Goal: Task Accomplishment & Management: Use online tool/utility

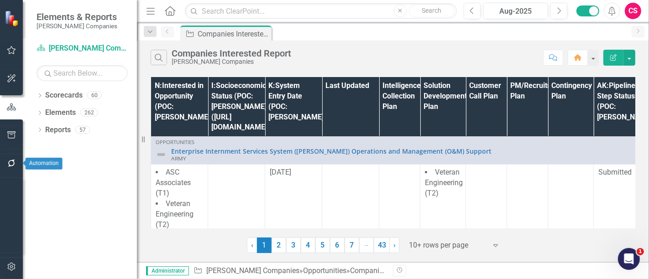
click at [9, 163] on icon "button" at bounding box center [12, 163] width 10 height 7
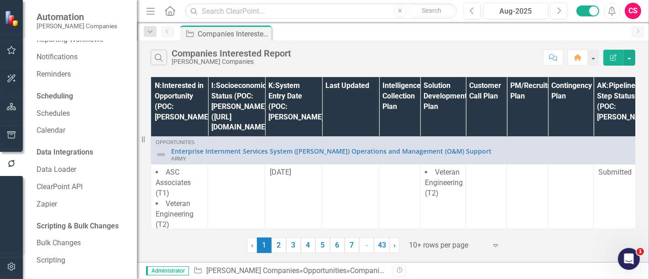
scroll to position [41, 0]
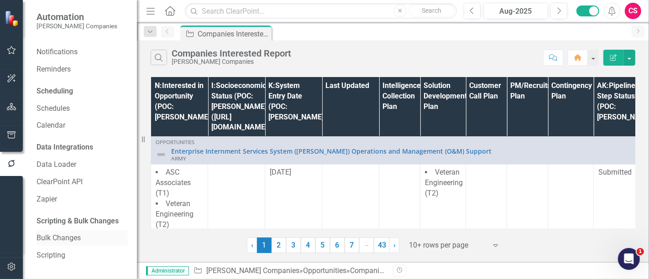
click at [75, 173] on link "Bulk Changes" at bounding box center [82, 238] width 91 height 11
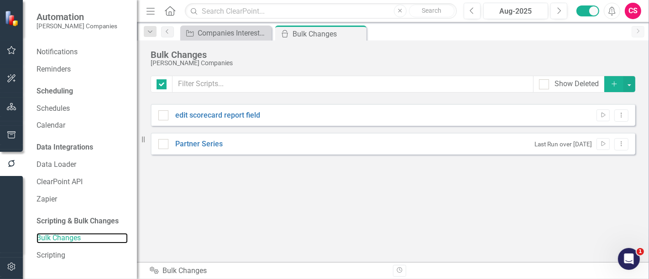
checkbox input "false"
click at [428, 83] on icon "Add" at bounding box center [614, 84] width 8 height 6
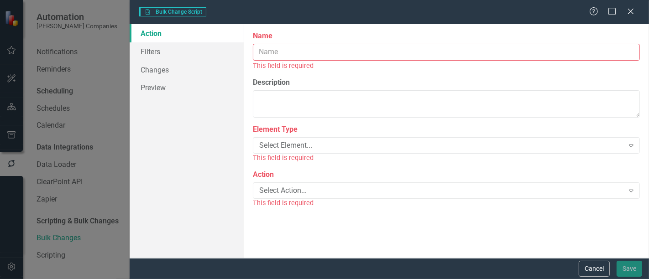
click at [353, 48] on input "Name" at bounding box center [446, 52] width 387 height 17
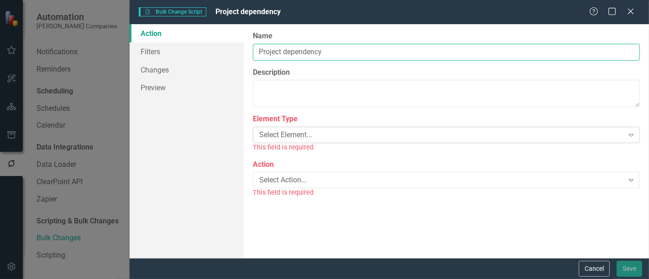
type input "Project dependency"
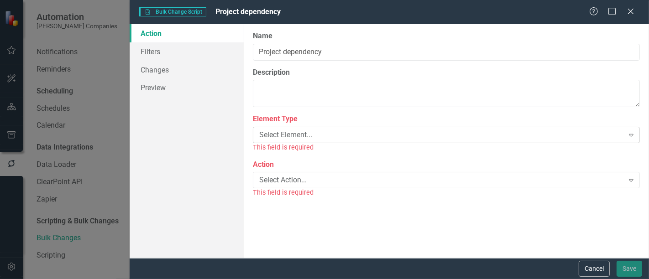
click at [291, 137] on div "Select Element..." at bounding box center [441, 135] width 364 height 11
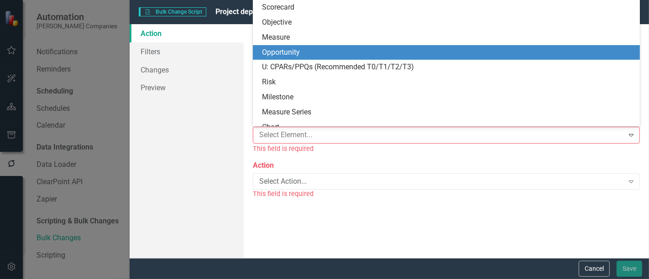
click at [278, 51] on div "Opportunity" at bounding box center [448, 52] width 373 height 11
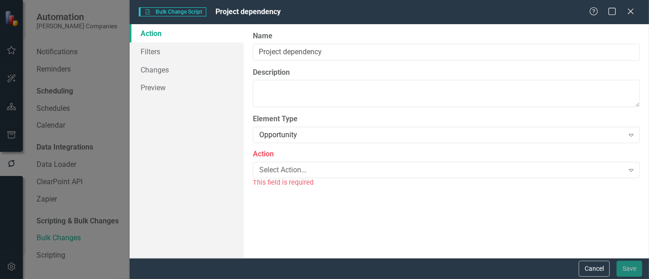
click at [277, 173] on div "This field is required" at bounding box center [446, 183] width 387 height 11
click at [272, 169] on div "Select Action..." at bounding box center [441, 170] width 364 height 11
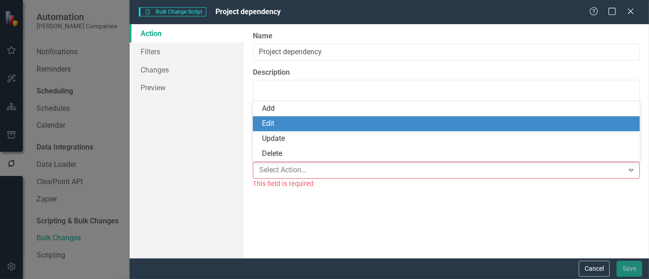
click at [269, 121] on div "Edit" at bounding box center [448, 124] width 373 height 11
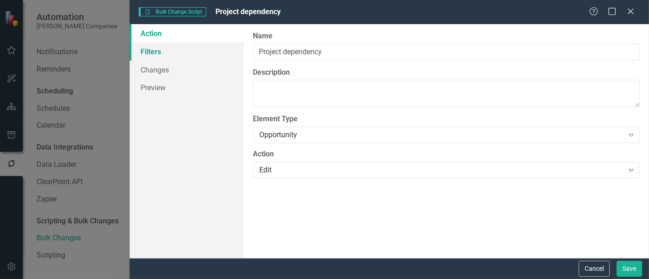
click at [164, 54] on link "Filters" at bounding box center [187, 51] width 114 height 18
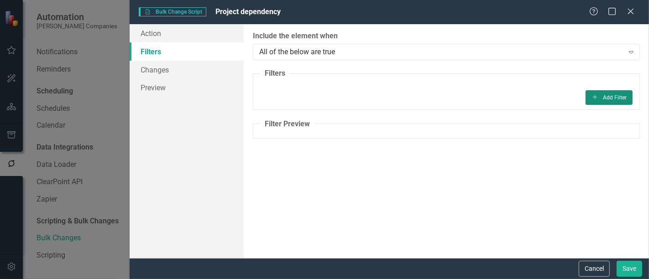
click at [428, 99] on button "Add Add Filter" at bounding box center [609, 97] width 47 height 15
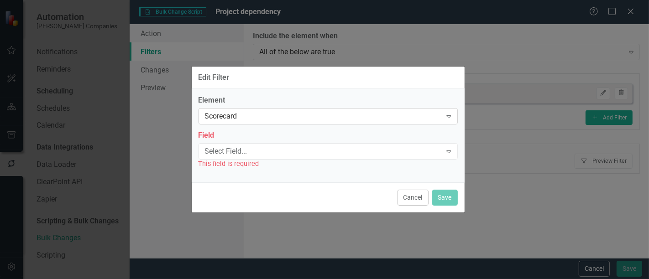
click at [346, 113] on div "Scorecard" at bounding box center [323, 116] width 237 height 11
click at [287, 85] on div "Edit Filter" at bounding box center [328, 78] width 273 height 22
click at [266, 157] on div "Select Field... Expand" at bounding box center [328, 151] width 259 height 16
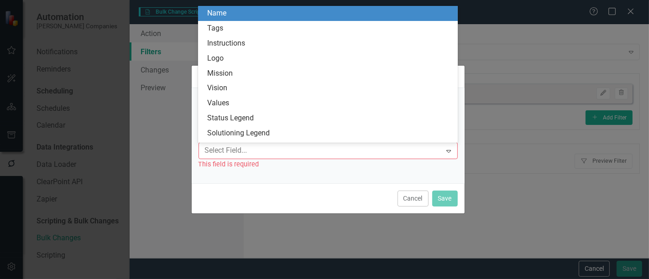
click at [241, 12] on div "Name" at bounding box center [329, 13] width 245 height 11
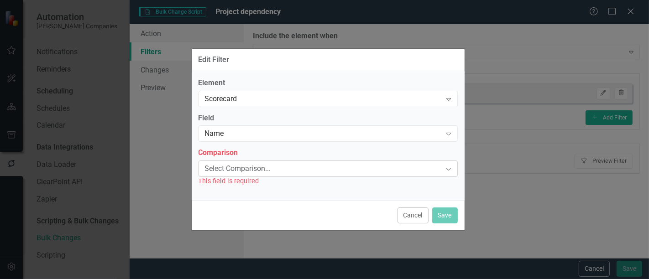
click at [237, 172] on div "Select Comparison..." at bounding box center [323, 169] width 237 height 11
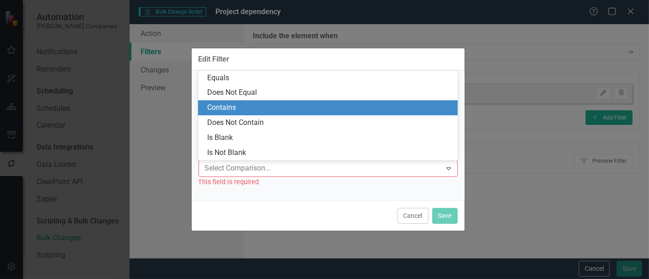
click at [236, 109] on div "Contains" at bounding box center [329, 108] width 245 height 11
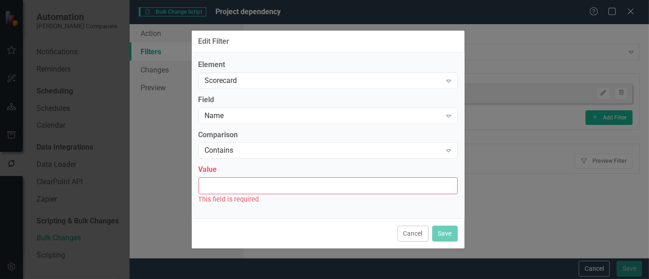
click at [232, 173] on input "Value" at bounding box center [328, 186] width 259 height 17
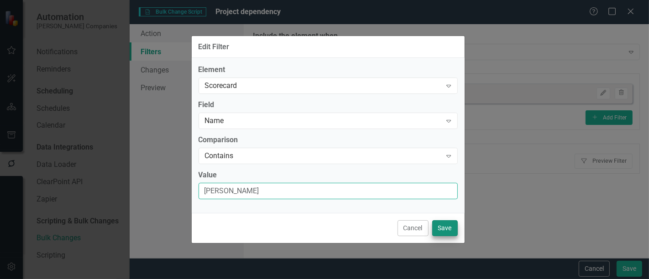
type input "[PERSON_NAME]"
click at [428, 173] on button "Save" at bounding box center [445, 229] width 26 height 16
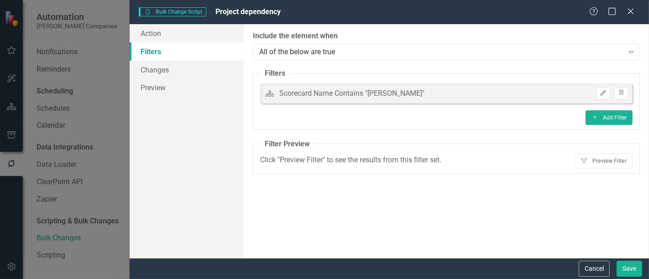
click at [428, 161] on fieldset "Filter Preview Click "Preview Filter" to see the results from this filter set. …" at bounding box center [446, 156] width 387 height 35
click at [428, 159] on button "Filter Preview Filter" at bounding box center [604, 161] width 58 height 15
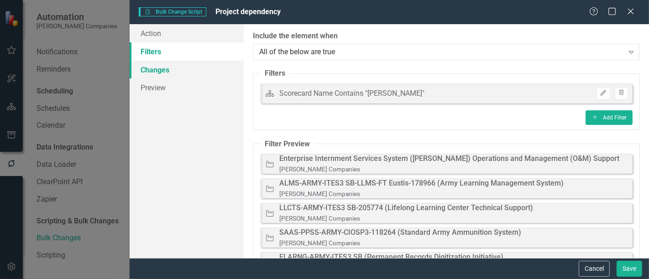
click at [171, 67] on link "Changes" at bounding box center [187, 70] width 114 height 18
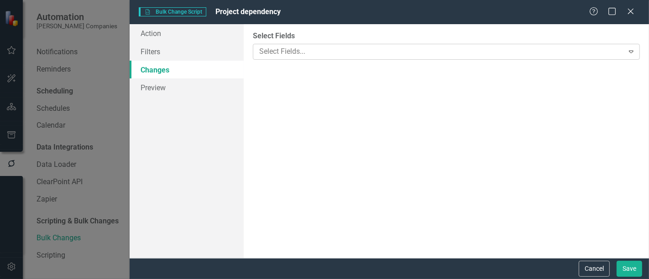
click at [297, 53] on div at bounding box center [440, 52] width 368 height 12
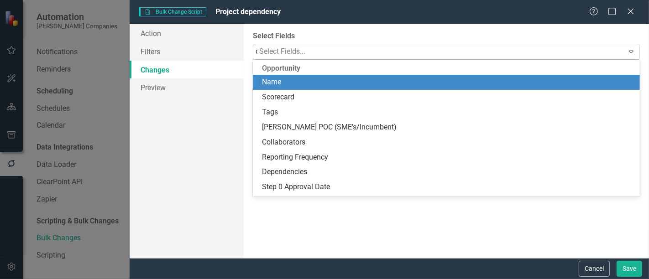
type input "de"
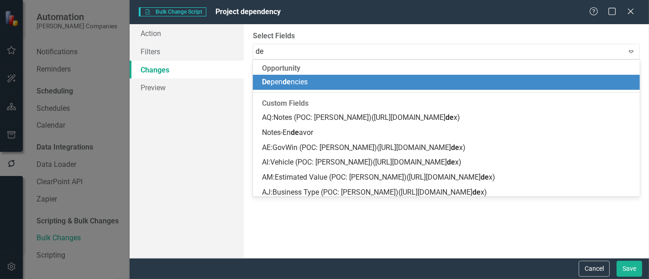
click at [302, 84] on span "De pen de ncies" at bounding box center [285, 82] width 46 height 9
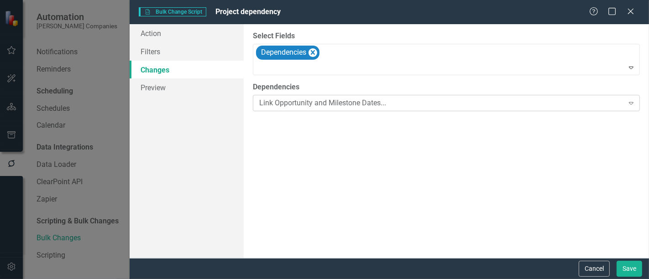
click at [313, 109] on div "Link Opportunity and Milestone Dates... Expand" at bounding box center [446, 103] width 387 height 16
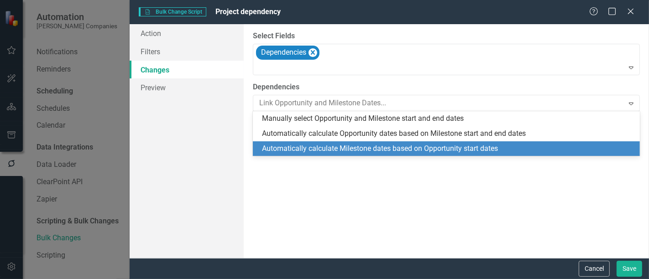
click at [330, 148] on div "Automatically calculate Milestone dates based on Opportunity start dates" at bounding box center [448, 149] width 373 height 11
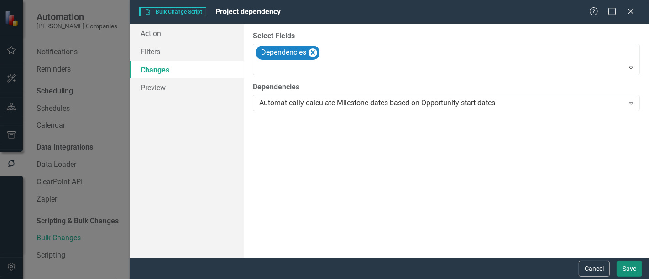
click at [428, 173] on button "Save" at bounding box center [630, 269] width 26 height 16
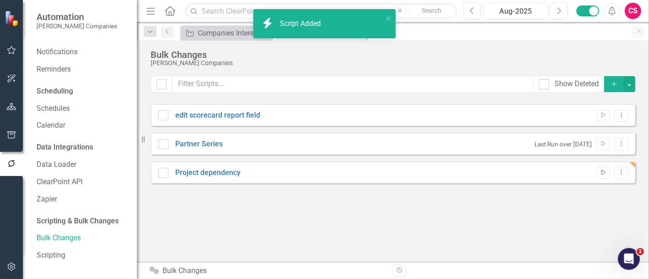
click at [428, 173] on icon "button" at bounding box center [604, 172] width 4 height 5
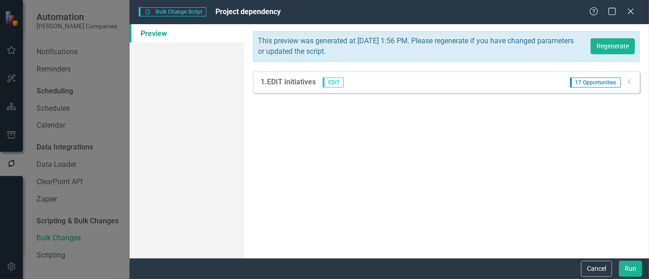
click at [428, 81] on icon "Dropdown" at bounding box center [629, 81] width 7 height 5
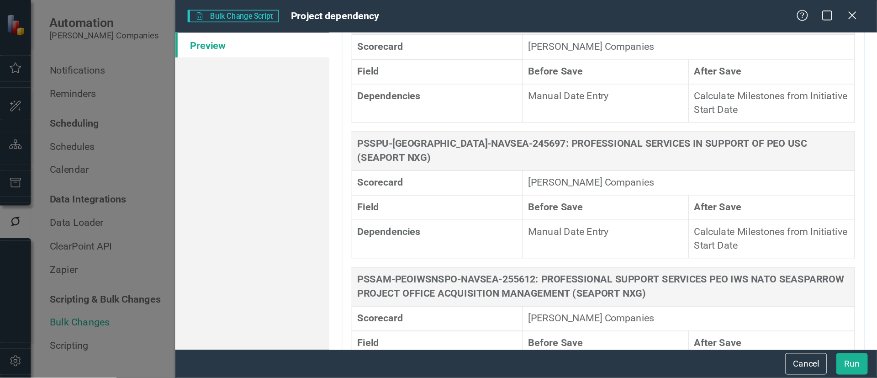
scroll to position [1427, 0]
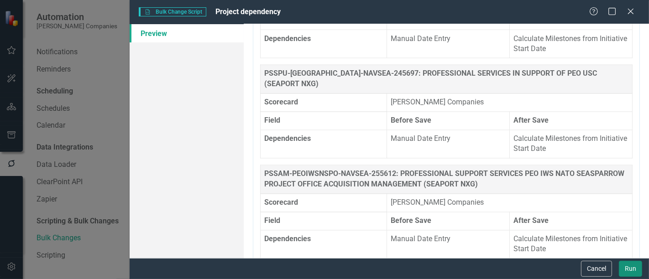
click at [428, 173] on button "Run" at bounding box center [630, 269] width 23 height 16
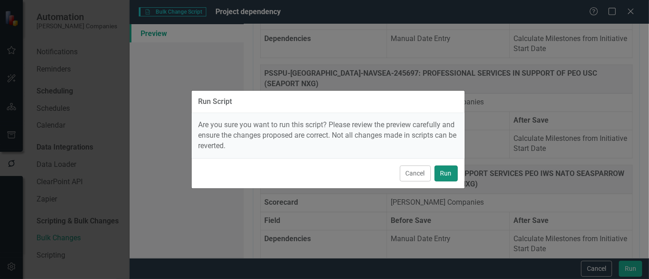
click at [428, 173] on button "Run" at bounding box center [446, 174] width 23 height 16
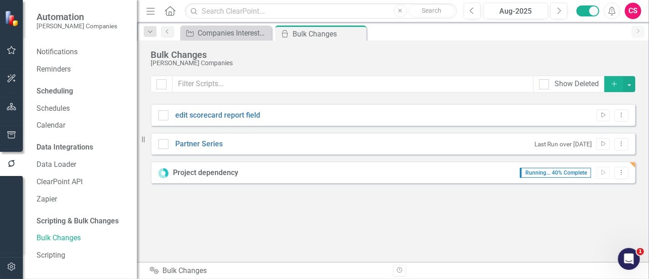
click at [16, 109] on button "button" at bounding box center [11, 107] width 21 height 19
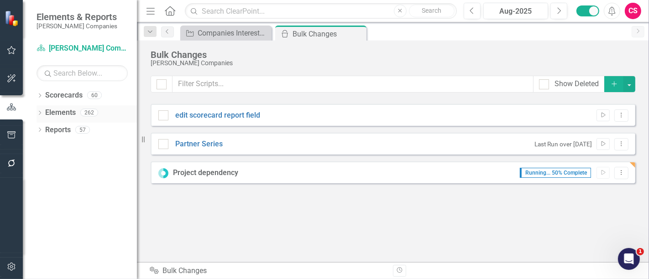
click at [61, 108] on link "Elements" at bounding box center [60, 113] width 31 height 11
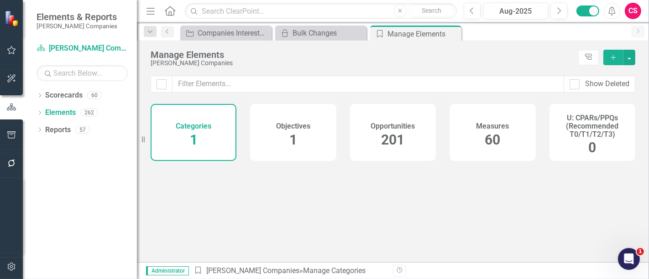
click at [385, 134] on span "201" at bounding box center [393, 140] width 23 height 16
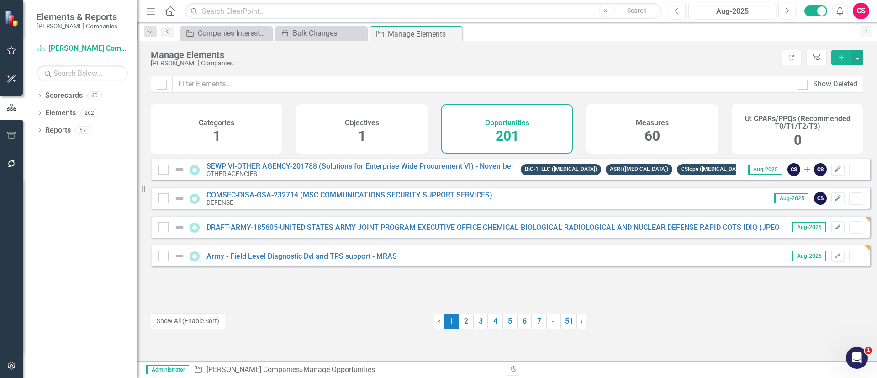
drag, startPoint x: 616, startPoint y: 0, endPoint x: 589, endPoint y: 277, distance: 278.5
click at [428, 173] on div "SEWP VI-OTHER AGENCY-201788 (Solutions for Enterprise Wide Procurement VI) - No…" at bounding box center [510, 230] width 719 height 144
click at [416, 173] on link "DRAFT-ARMY-185605-UNITED STATES ARMY JOINT PROGRAM EXECUTIVE OFFICE CHEMICAL BI…" at bounding box center [506, 227] width 601 height 9
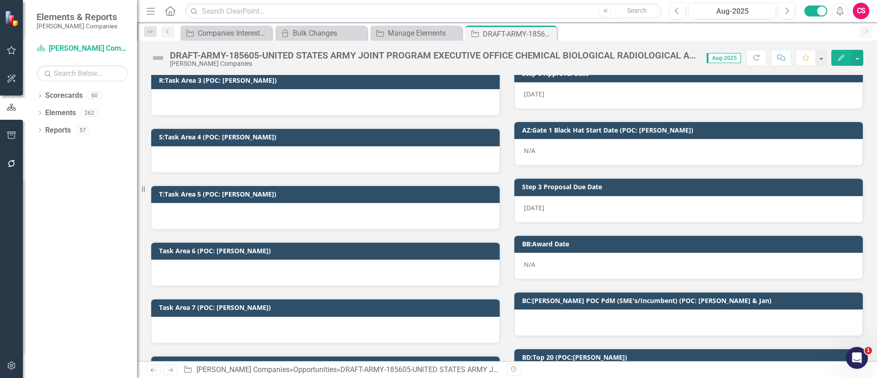
scroll to position [411, 0]
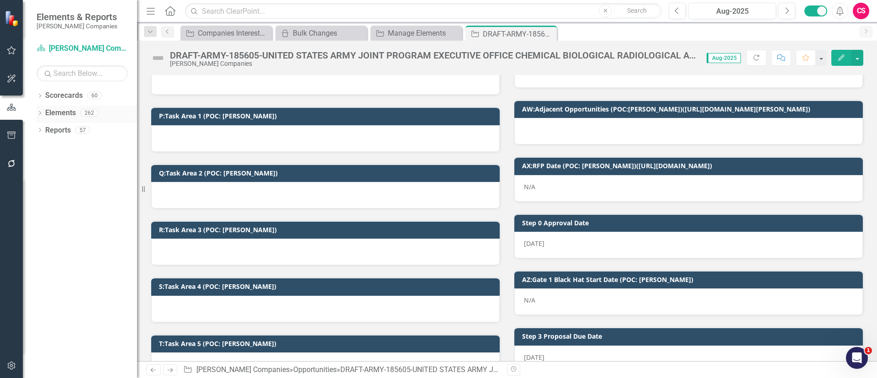
click at [51, 107] on div "Elements" at bounding box center [60, 112] width 31 height 15
click at [57, 111] on link "Elements" at bounding box center [60, 113] width 31 height 11
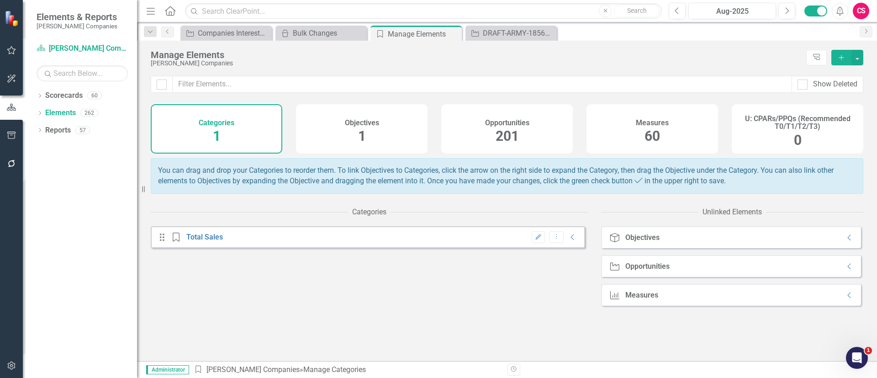
click at [428, 136] on div "Opportunities 201" at bounding box center [507, 128] width 132 height 49
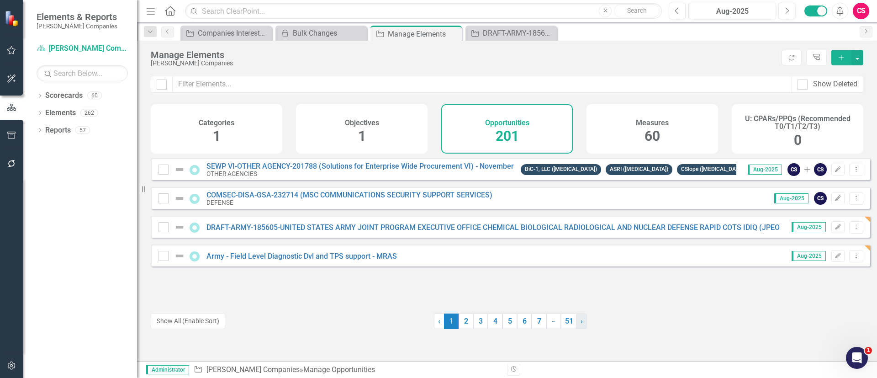
click at [428, 173] on link "› Next" at bounding box center [581, 321] width 10 height 16
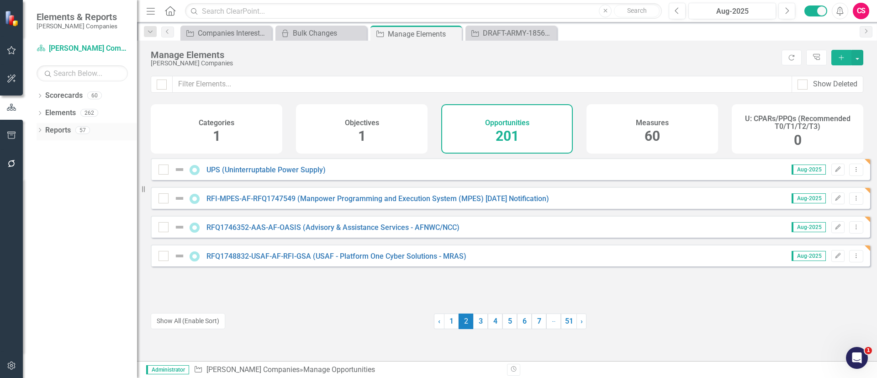
click at [66, 127] on link "Reports" at bounding box center [58, 130] width 26 height 11
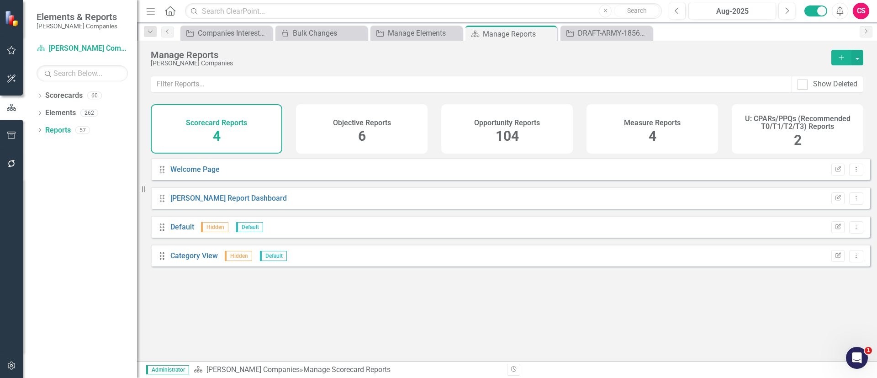
click at [428, 128] on h4 "U: CPARs/PPQs (Recommended T0/T1/T2/T3) Reports" at bounding box center [797, 123] width 121 height 16
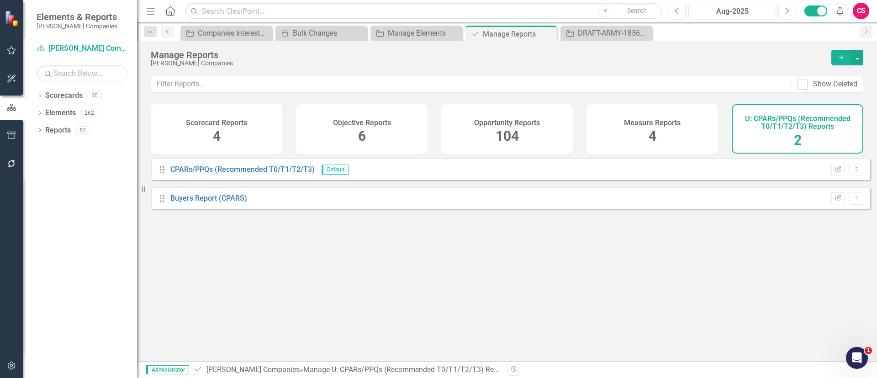
click at [428, 129] on span "104" at bounding box center [506, 136] width 23 height 16
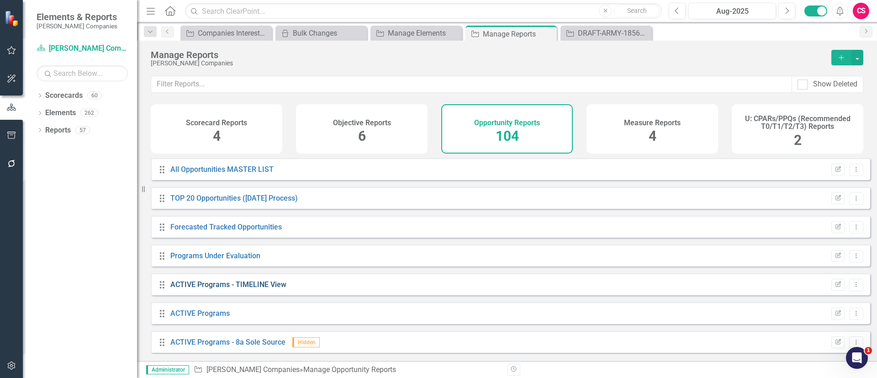
click at [222, 173] on link "ACTIVE Programs - TIMELINE View" at bounding box center [228, 284] width 116 height 9
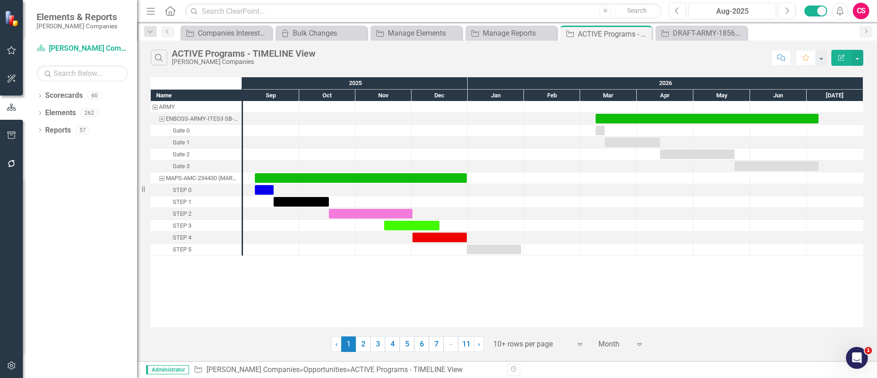
click at [10, 165] on icon "button" at bounding box center [12, 163] width 10 height 7
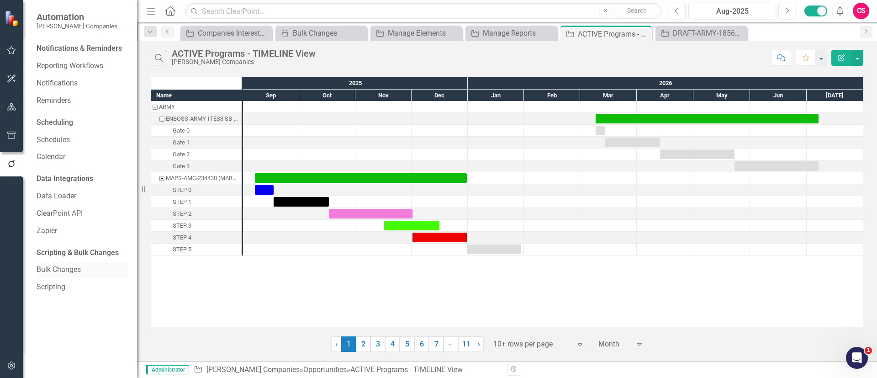
click at [53, 173] on link "Bulk Changes" at bounding box center [82, 269] width 91 height 11
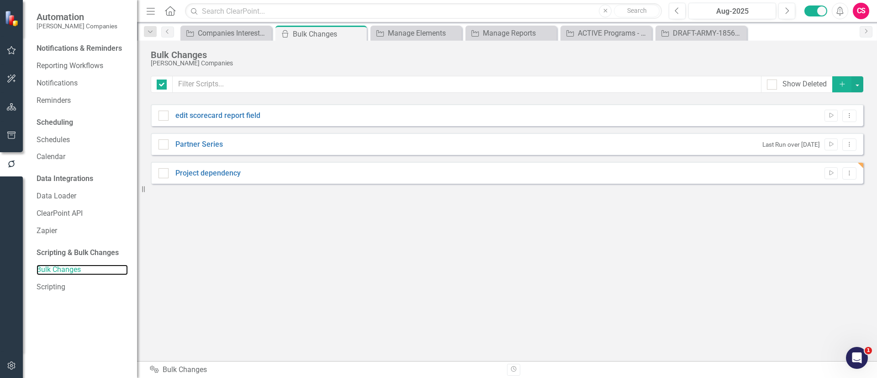
checkbox input "false"
click at [428, 172] on icon "Dropdown Menu" at bounding box center [849, 173] width 8 height 6
click at [428, 173] on link "Edit Edit Script" at bounding box center [819, 205] width 73 height 17
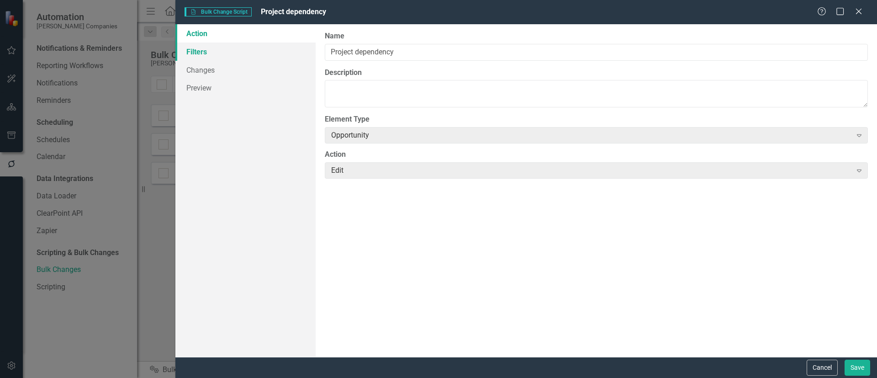
click at [204, 49] on link "Filters" at bounding box center [245, 51] width 140 height 18
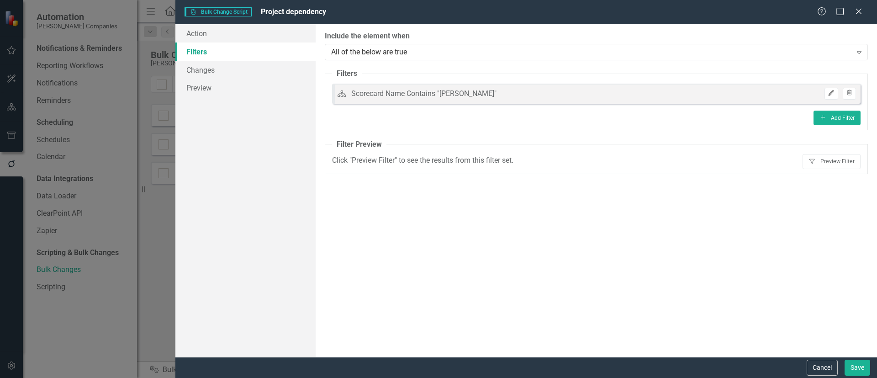
click at [428, 94] on icon "Edit" at bounding box center [830, 92] width 7 height 5
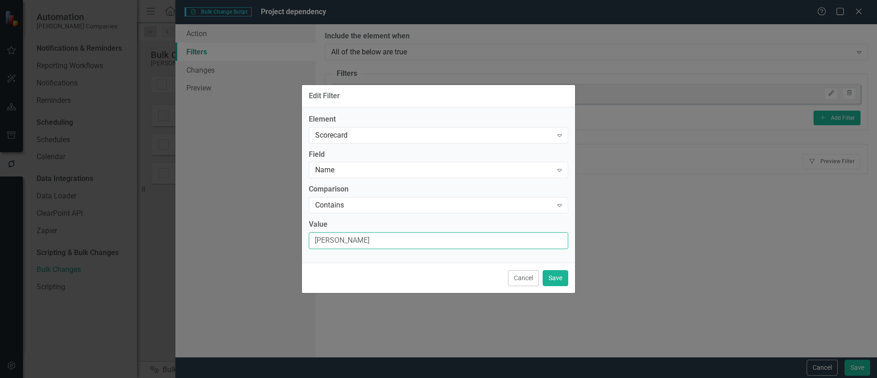
drag, startPoint x: 388, startPoint y: 244, endPoint x: 235, endPoint y: 251, distance: 153.6
click at [235, 173] on div "Edit Filter Element Scorecard Expand Field Name Expand Comparison Contains Expa…" at bounding box center [438, 189] width 877 height 378
type input "ARMY"
click at [428, 173] on button "Save" at bounding box center [555, 278] width 26 height 16
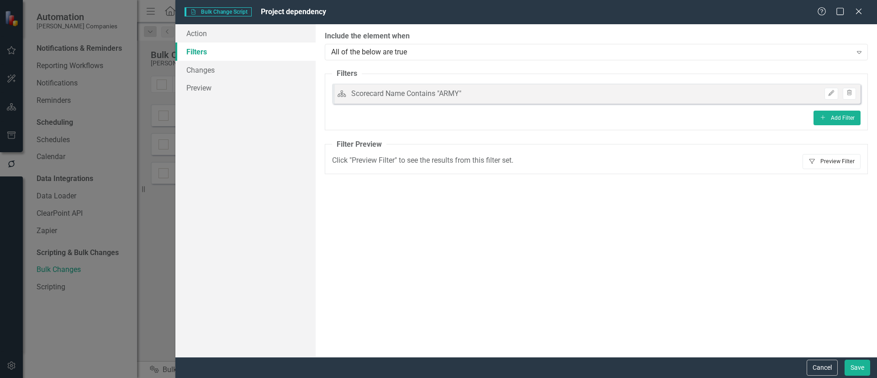
click at [428, 154] on button "Filter Preview Filter" at bounding box center [831, 161] width 58 height 15
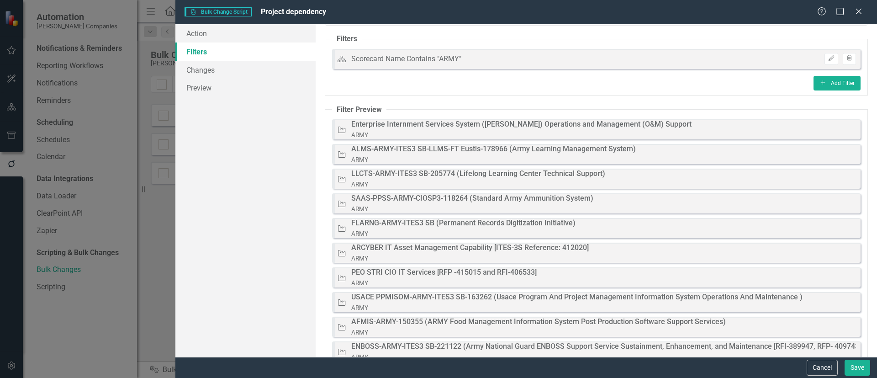
scroll to position [75, 0]
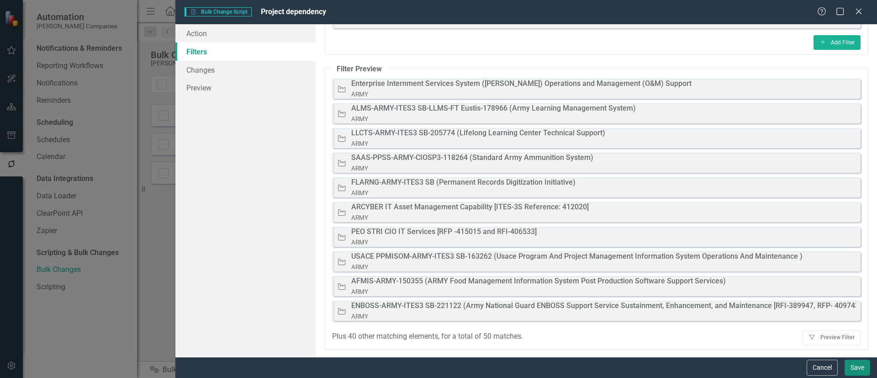
click at [428, 173] on button "Save" at bounding box center [857, 367] width 26 height 16
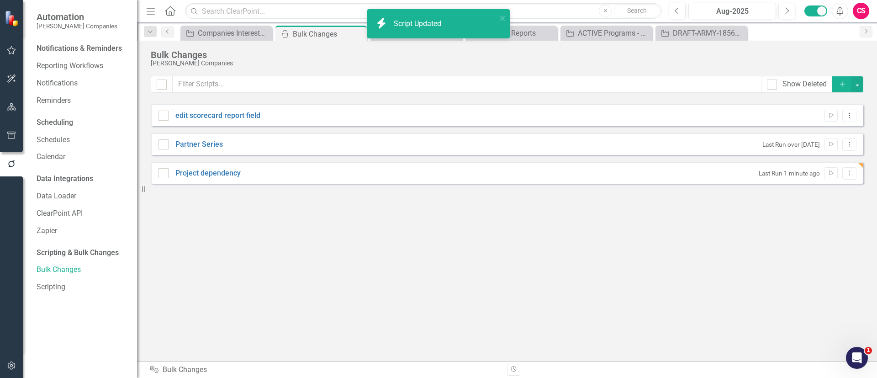
click at [428, 173] on div "Last Run 1 minute ago Run Script Dropdown Menu" at bounding box center [805, 173] width 102 height 12
click at [428, 173] on button "Run Script" at bounding box center [830, 173] width 13 height 12
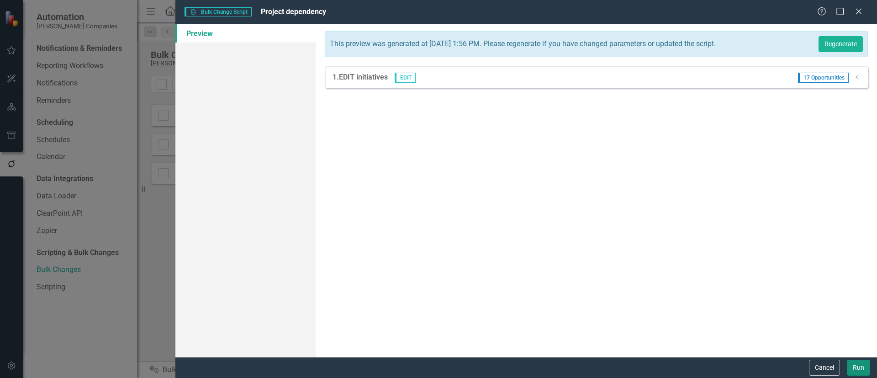
click at [428, 173] on button "Run" at bounding box center [858, 367] width 23 height 16
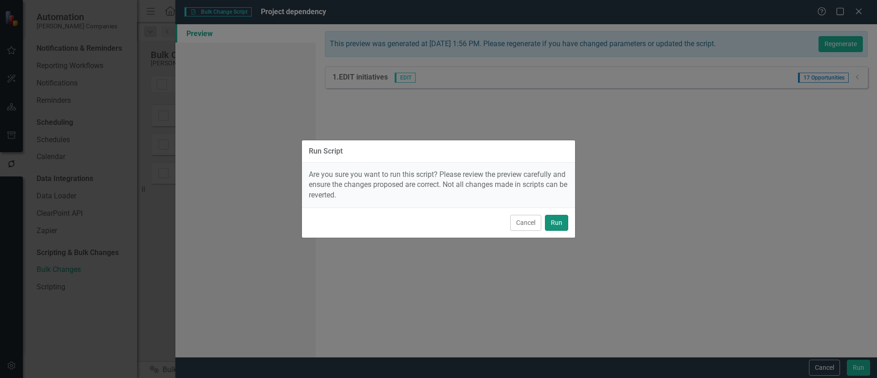
click at [428, 173] on button "Run" at bounding box center [556, 223] width 23 height 16
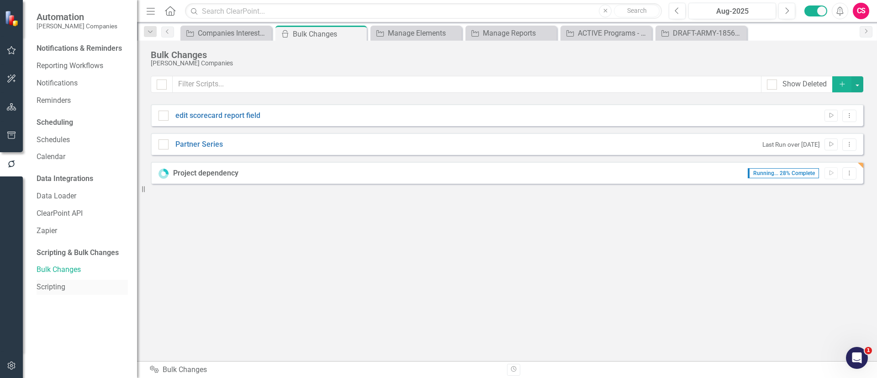
click at [62, 173] on div "Scripting" at bounding box center [82, 286] width 91 height 15
click at [54, 173] on link "Scripting" at bounding box center [82, 287] width 91 height 11
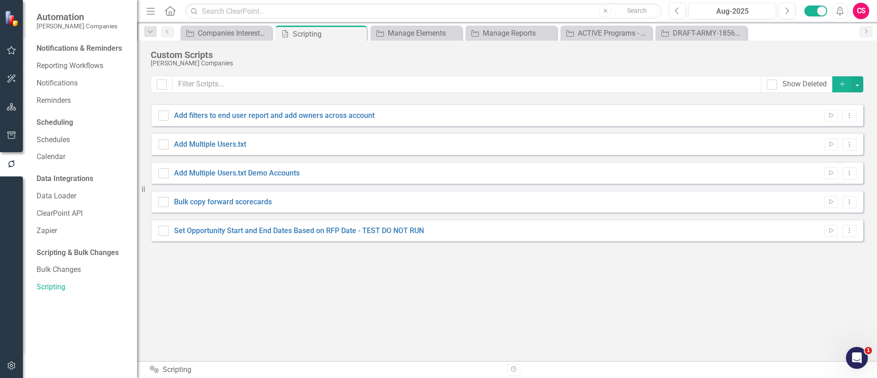
click at [428, 173] on div "Show Deleted Add Add filters to end user report and add owners across account R…" at bounding box center [507, 213] width 712 height 274
drag, startPoint x: 850, startPoint y: 228, endPoint x: 842, endPoint y: 235, distance: 9.7
click at [428, 173] on icon "Dropdown Menu" at bounding box center [849, 230] width 8 height 6
click at [428, 173] on link "Edit Edit Script" at bounding box center [819, 262] width 73 height 17
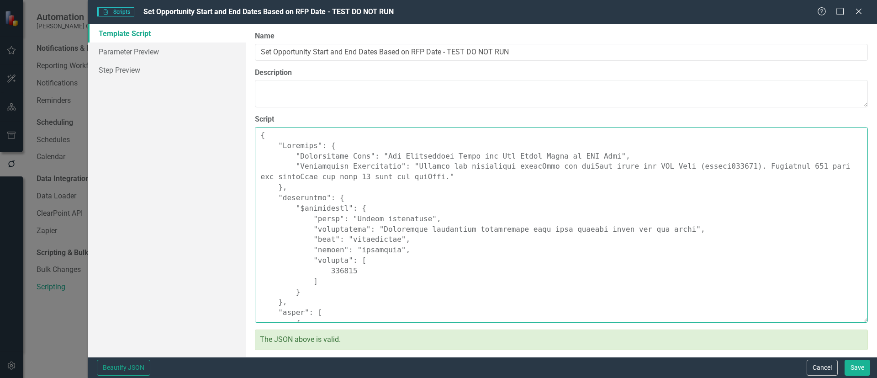
click at [428, 173] on textarea "Script" at bounding box center [561, 224] width 613 height 195
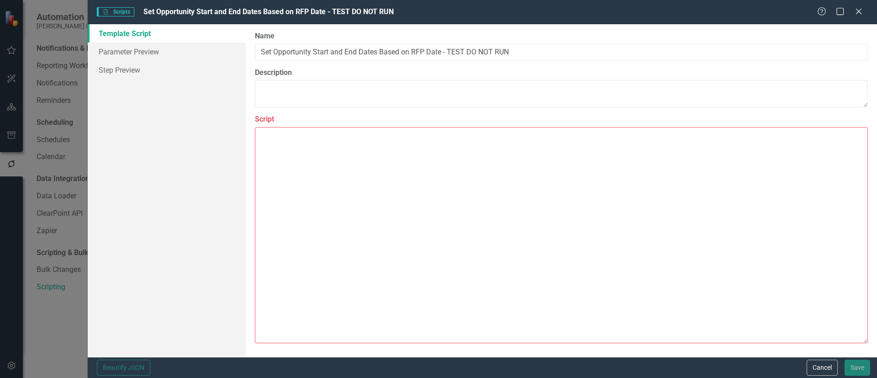
paste textarea "{ "Loremips": { "Dolorsitame Cons": "Adip Elitseddoe Temp Incidi Utlab - Etd Ma…"
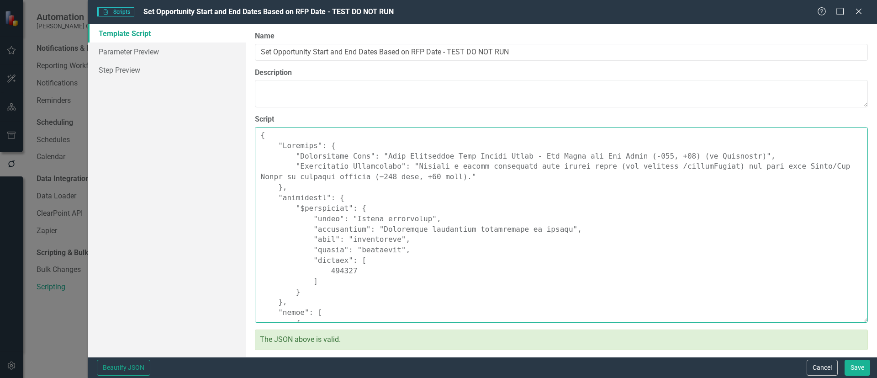
drag, startPoint x: 379, startPoint y: 159, endPoint x: 722, endPoint y: 152, distance: 343.9
click at [428, 152] on textarea "Script" at bounding box center [561, 224] width 613 height 195
type textarea "{ "Loremips": { "Dolorsitame Cons": "Adip Elitseddoe Temp Incidi Utlab - Etd Ma…"
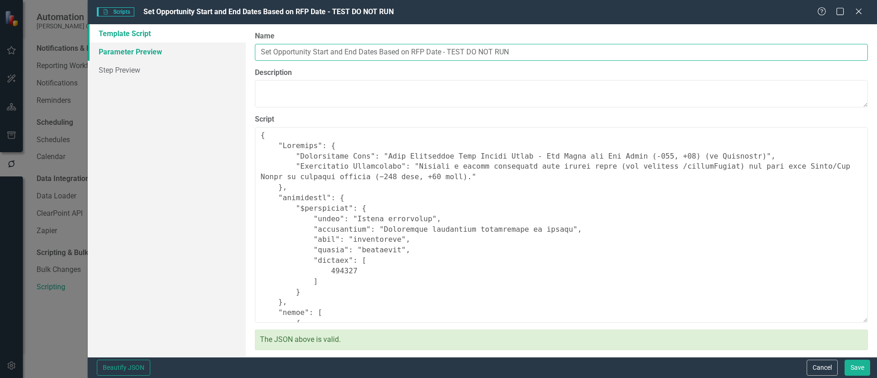
drag, startPoint x: 578, startPoint y: 51, endPoint x: 127, endPoint y: 58, distance: 450.7
click at [127, 58] on div "Template Script Parameter Preview Step Preview Please enter the script name, de…" at bounding box center [482, 190] width 789 height 332
paste input "Read Initiative Date Custom Field - Set Start and End Dates (-105, +75) (by Sco…"
type input "Read Initiative Date Custom Field - Set Start and End Dates (-105, +75) (by Sco…"
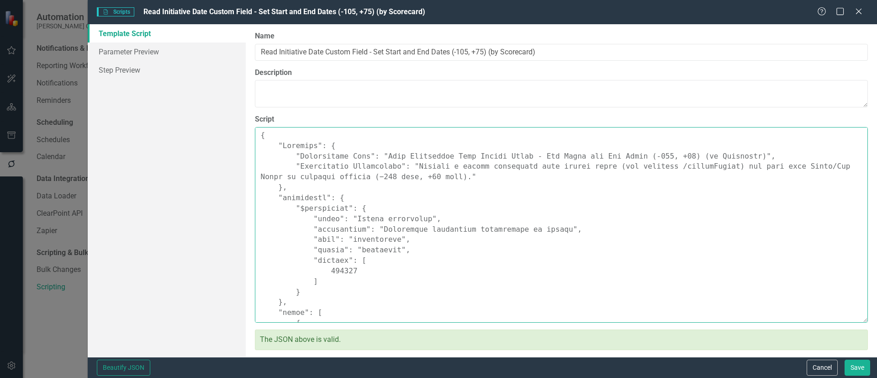
drag, startPoint x: 409, startPoint y: 185, endPoint x: 412, endPoint y: 173, distance: 12.6
click at [410, 173] on textarea "Script" at bounding box center [561, 224] width 613 height 195
drag, startPoint x: 406, startPoint y: 166, endPoint x: 418, endPoint y: 177, distance: 15.9
click at [418, 173] on textarea "Script" at bounding box center [561, 224] width 613 height 195
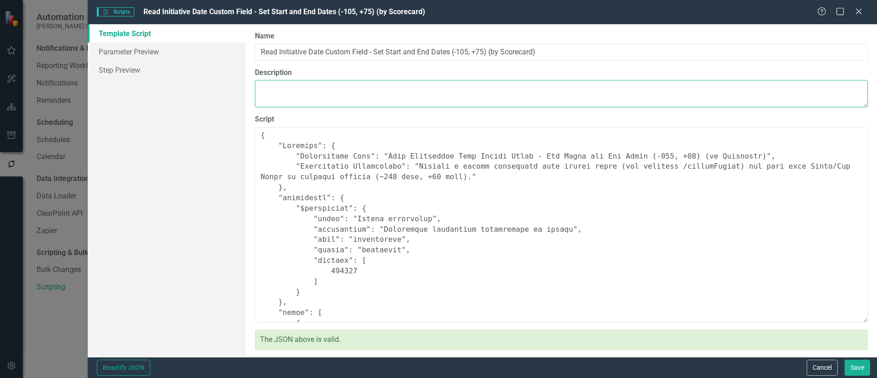
click at [391, 100] on textarea "Description" at bounding box center [561, 93] width 613 height 27
paste textarea "Fetches a single initiative date custom field (via filtered /customFields) and …"
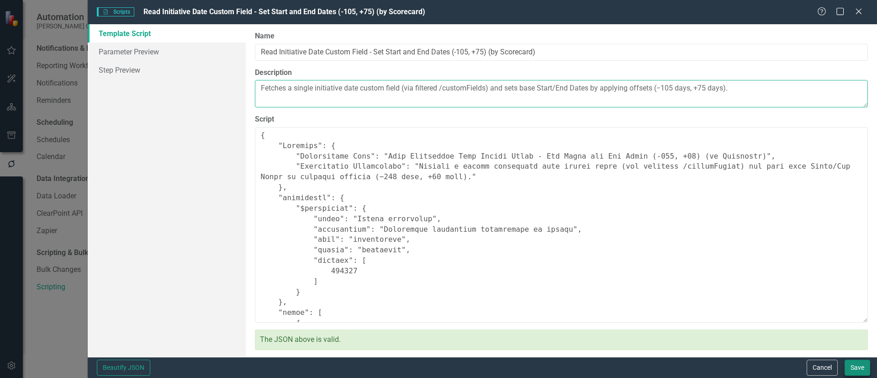
type textarea "Fetches a single initiative date custom field (via filtered /customFields) and …"
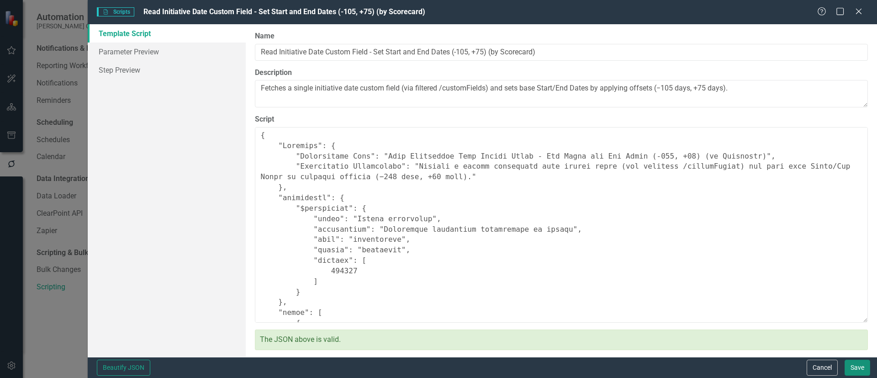
click at [428, 173] on button "Save" at bounding box center [857, 367] width 26 height 16
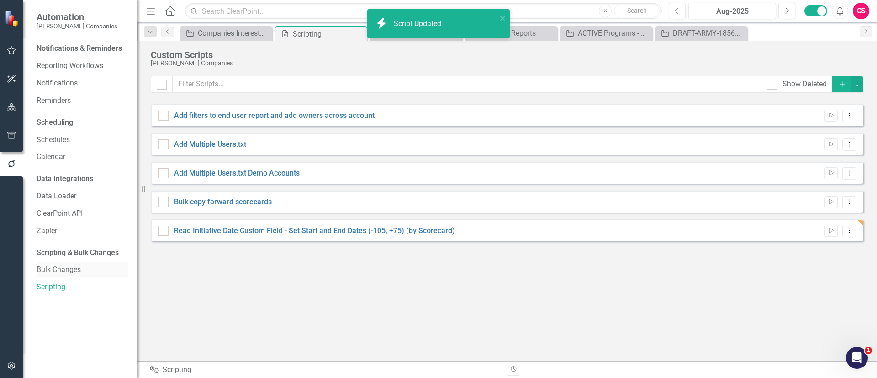
click at [58, 173] on link "Bulk Changes" at bounding box center [82, 269] width 91 height 11
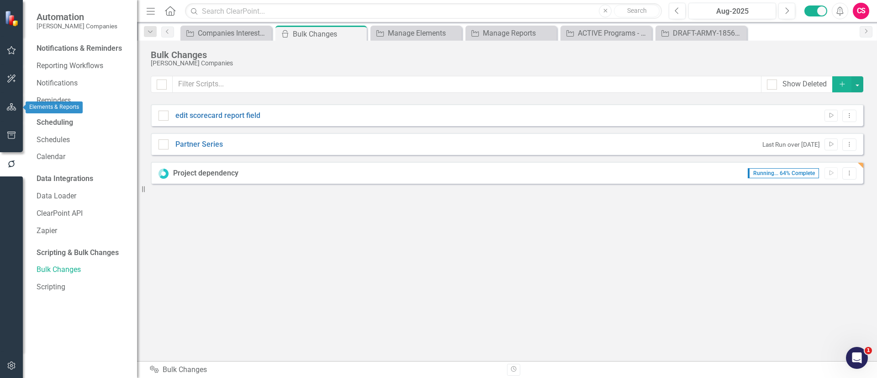
click at [8, 106] on icon "button" at bounding box center [12, 106] width 10 height 7
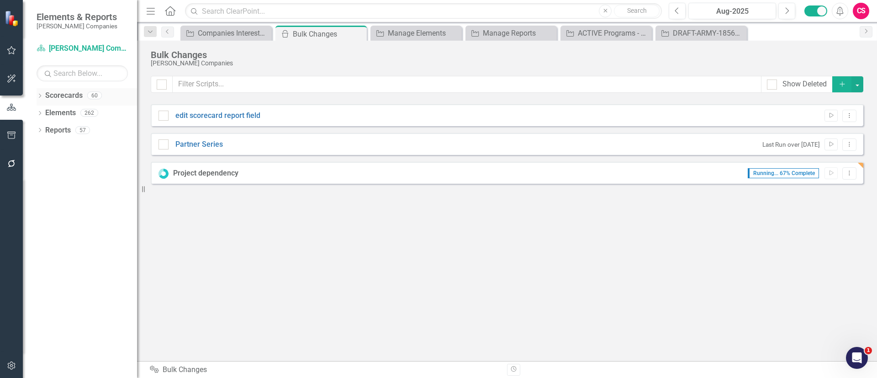
click at [37, 98] on icon "Dropdown" at bounding box center [40, 96] width 6 height 5
click at [46, 111] on icon "Dropdown" at bounding box center [44, 112] width 7 height 5
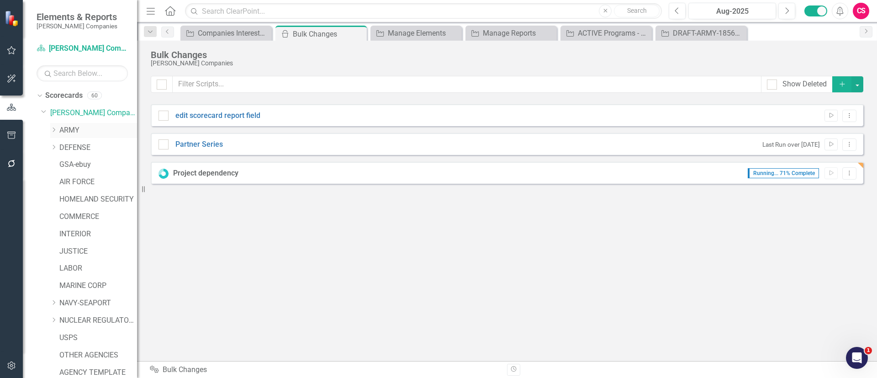
click at [69, 129] on link "ARMY" at bounding box center [98, 130] width 78 height 11
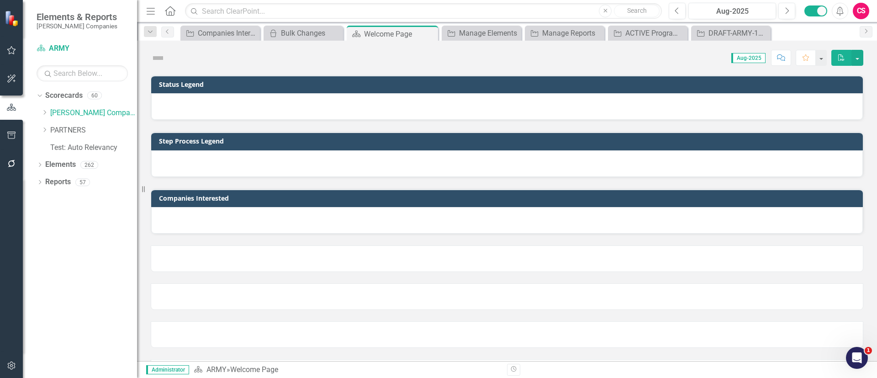
click at [383, 173] on div at bounding box center [507, 258] width 712 height 26
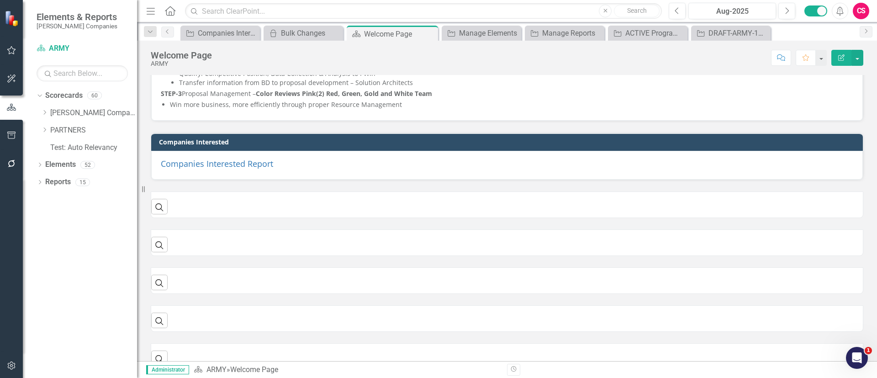
scroll to position [290, 0]
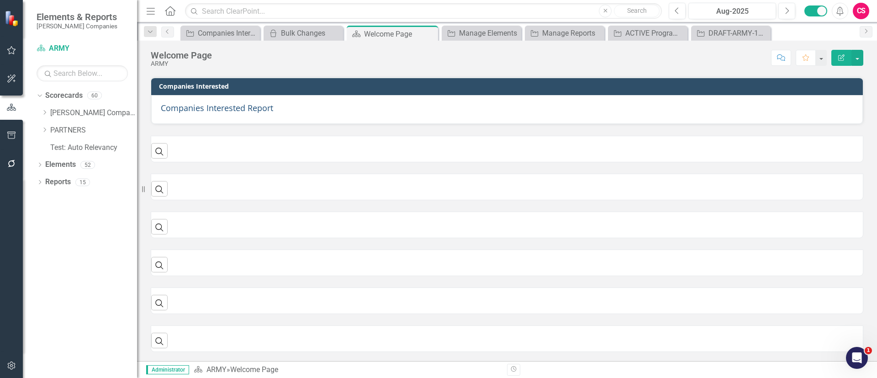
click at [227, 105] on span "Companies Interested Report" at bounding box center [217, 107] width 112 height 11
